Goal: Find specific page/section

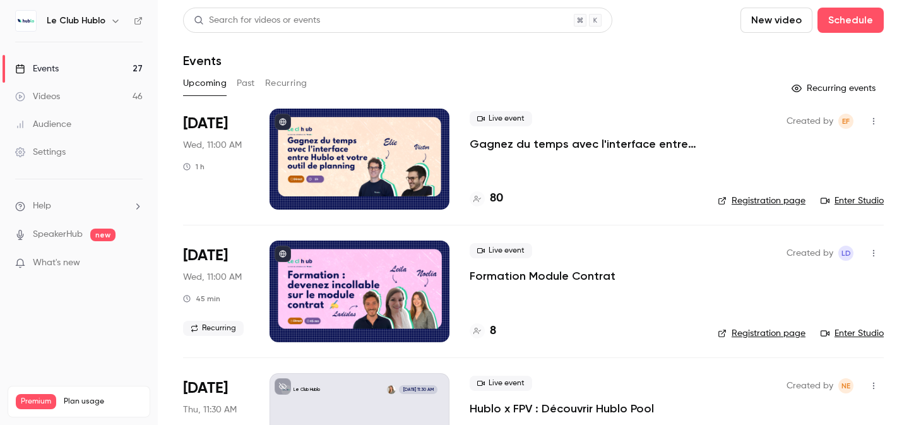
click at [554, 143] on p "Gagnez du temps avec l'interface entre Hublo et votre outil de planning" at bounding box center [584, 143] width 228 height 15
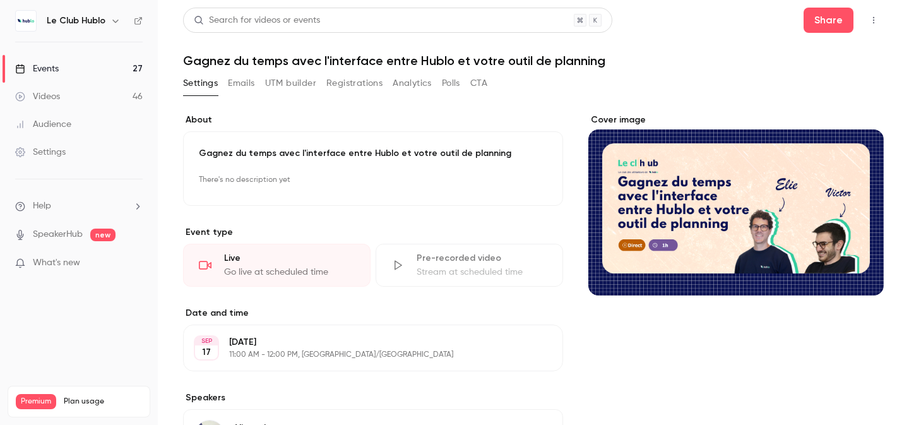
click at [875, 14] on button "button" at bounding box center [873, 20] width 20 height 20
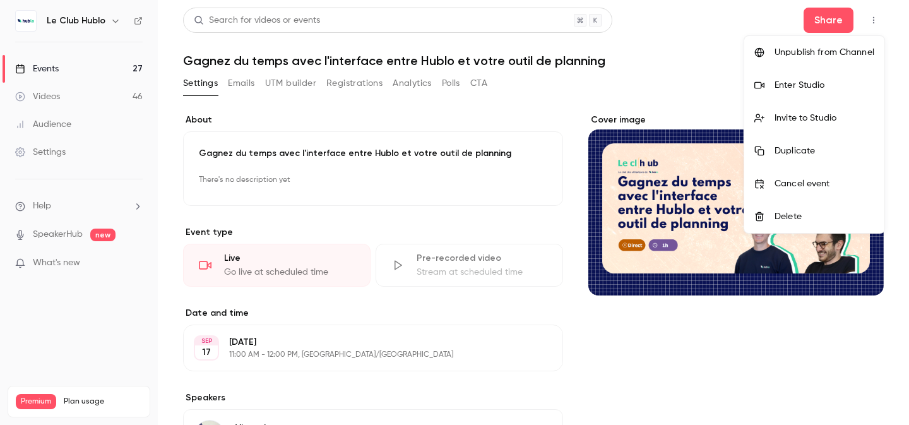
click at [794, 79] on div "Enter Studio" at bounding box center [824, 85] width 100 height 13
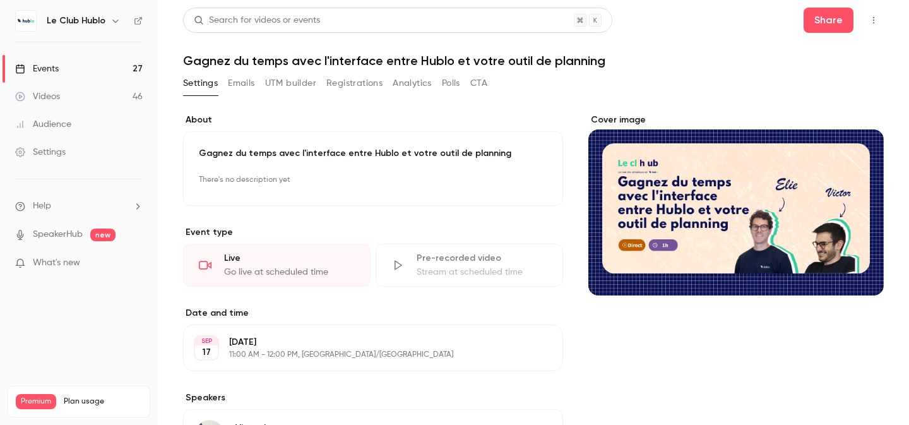
click at [448, 81] on button "Polls" at bounding box center [451, 83] width 18 height 20
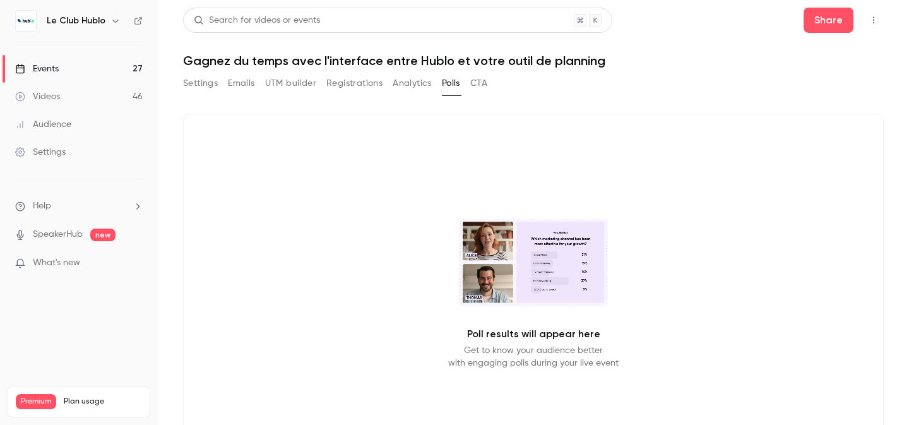
click at [201, 81] on button "Settings" at bounding box center [200, 83] width 35 height 20
